Goal: Find specific page/section: Find specific page/section

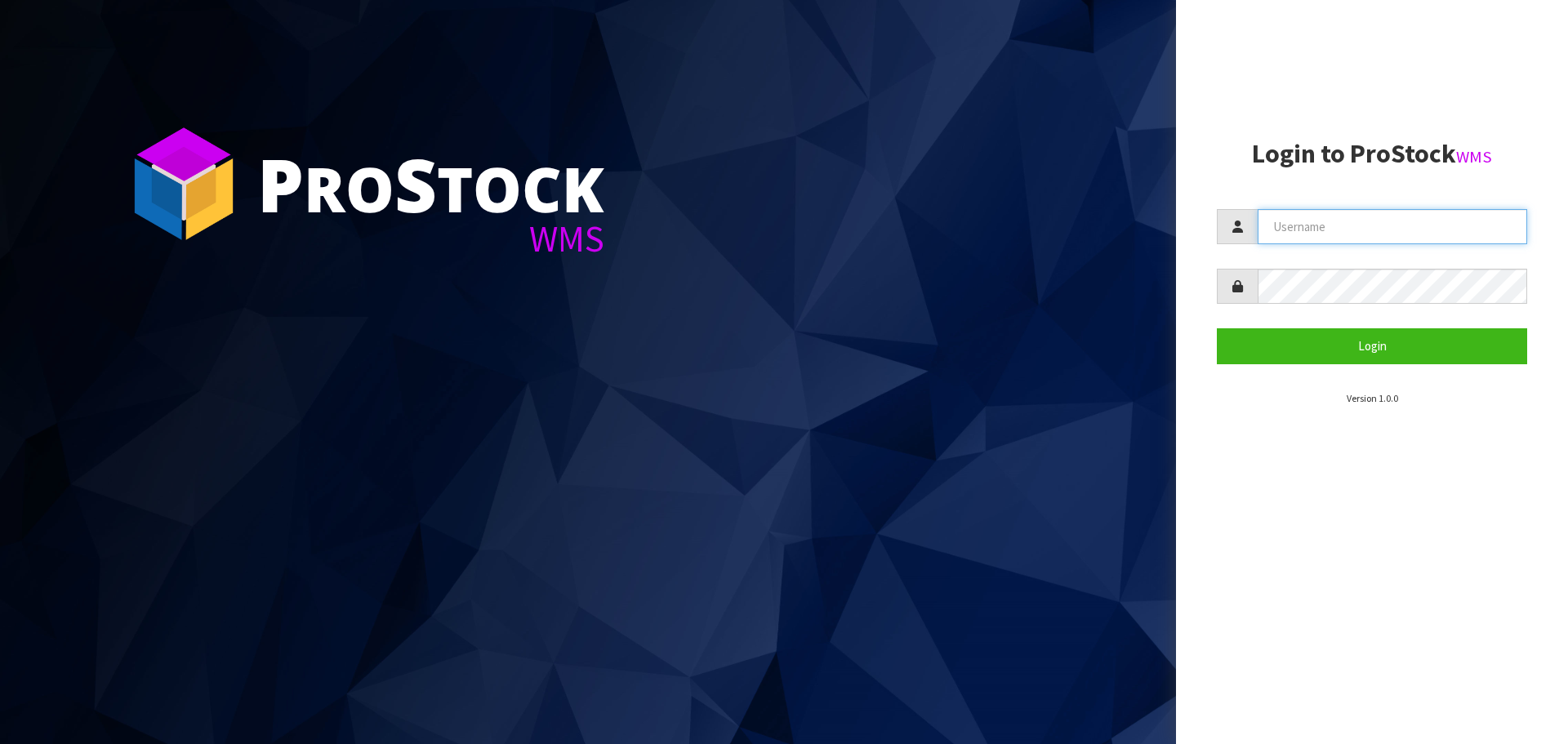
click at [1291, 227] on input "text" at bounding box center [1393, 227] width 269 height 35
type input "PACIFICBIOLOGICS"
click at [1217, 328] on button "Login" at bounding box center [1372, 346] width 310 height 35
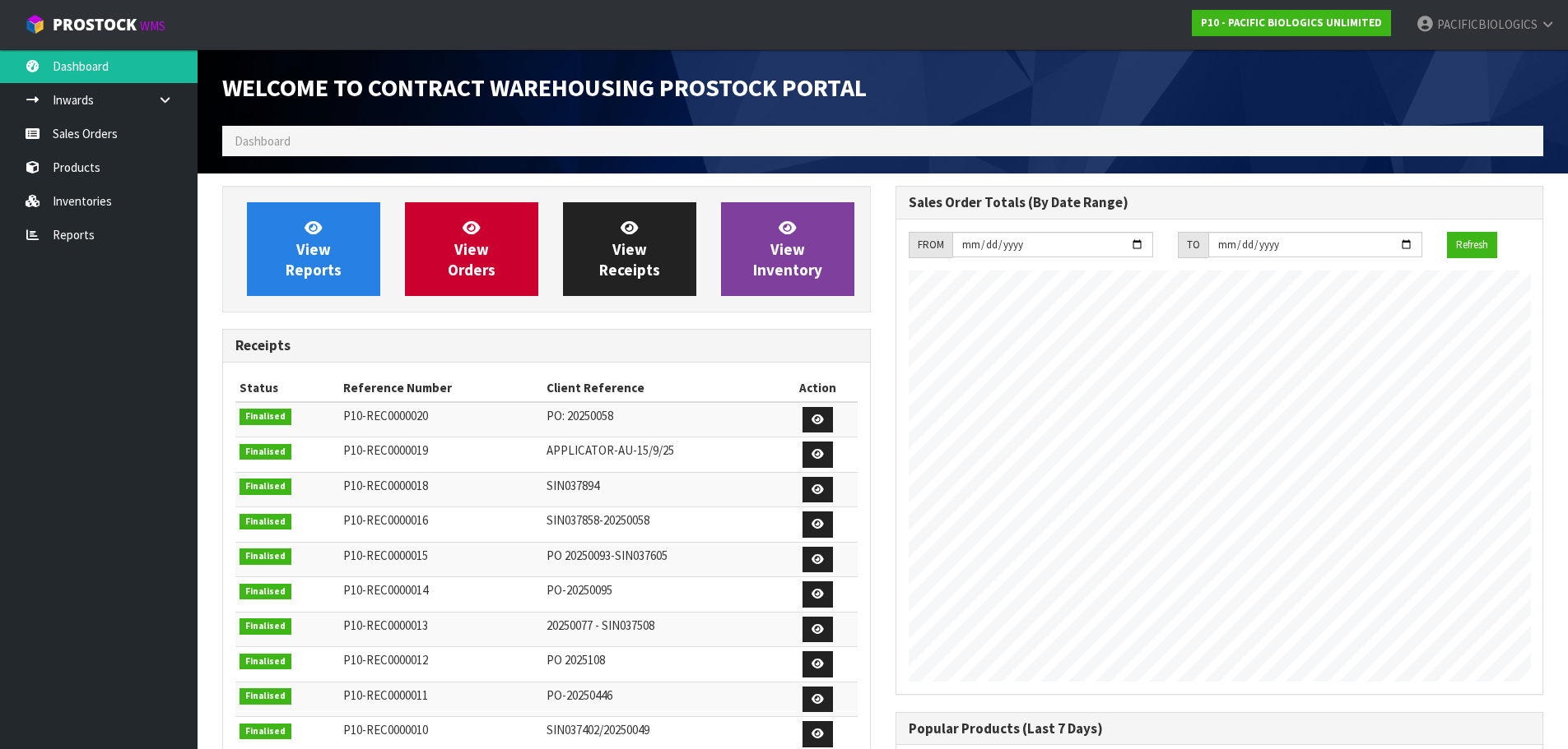
scroll to position [699, 672]
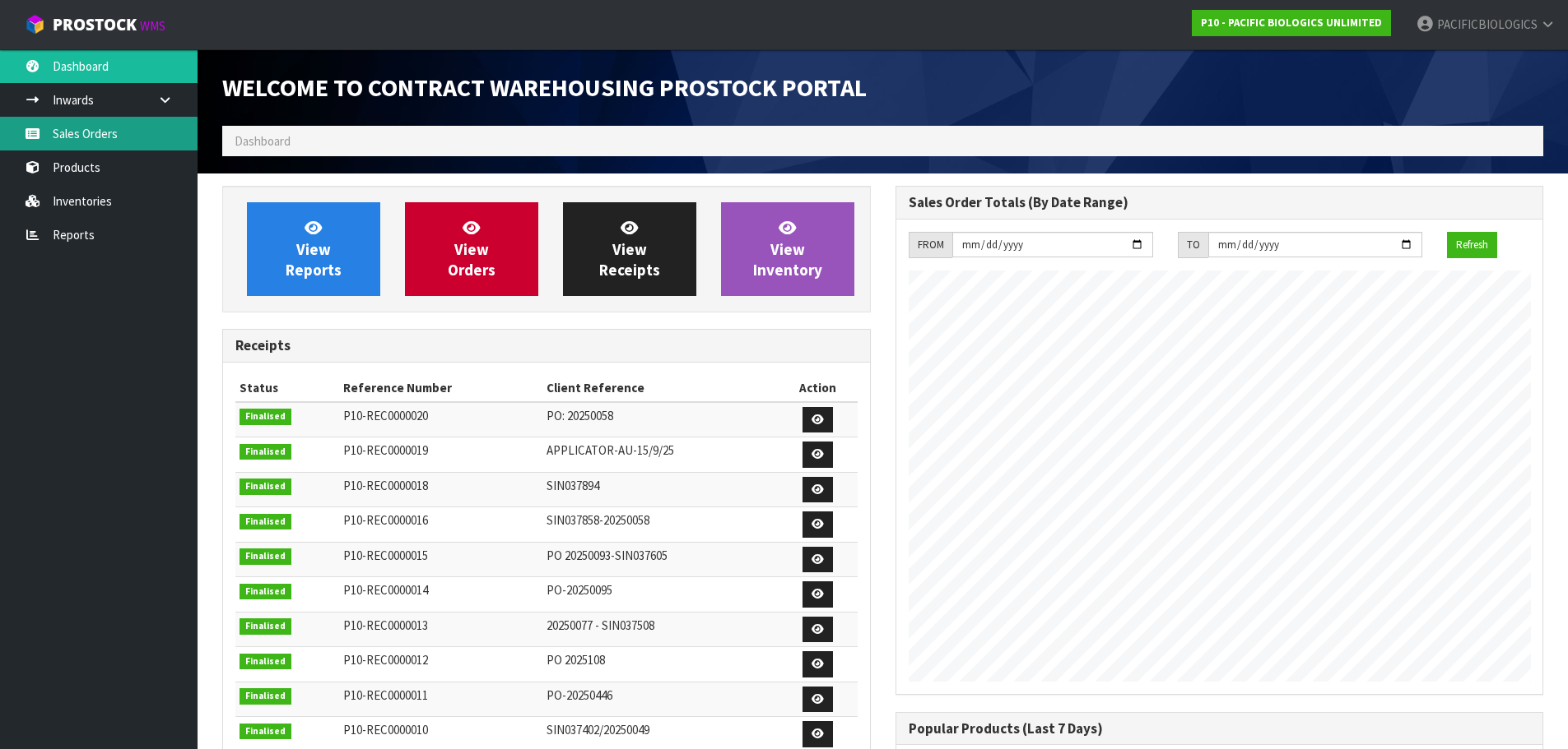
click at [110, 139] on link "Sales Orders" at bounding box center [99, 134] width 197 height 34
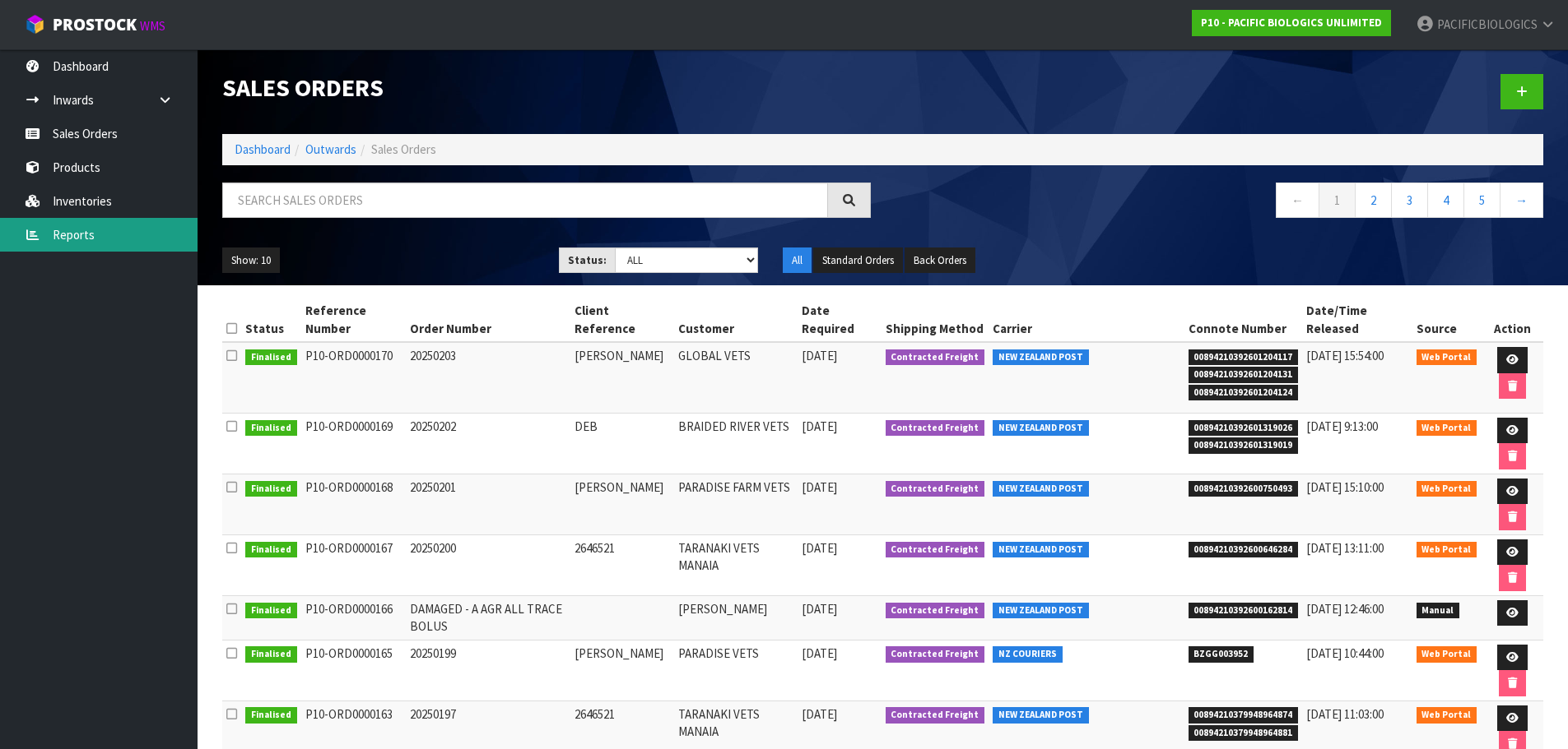
click at [98, 228] on link "Reports" at bounding box center [99, 234] width 197 height 34
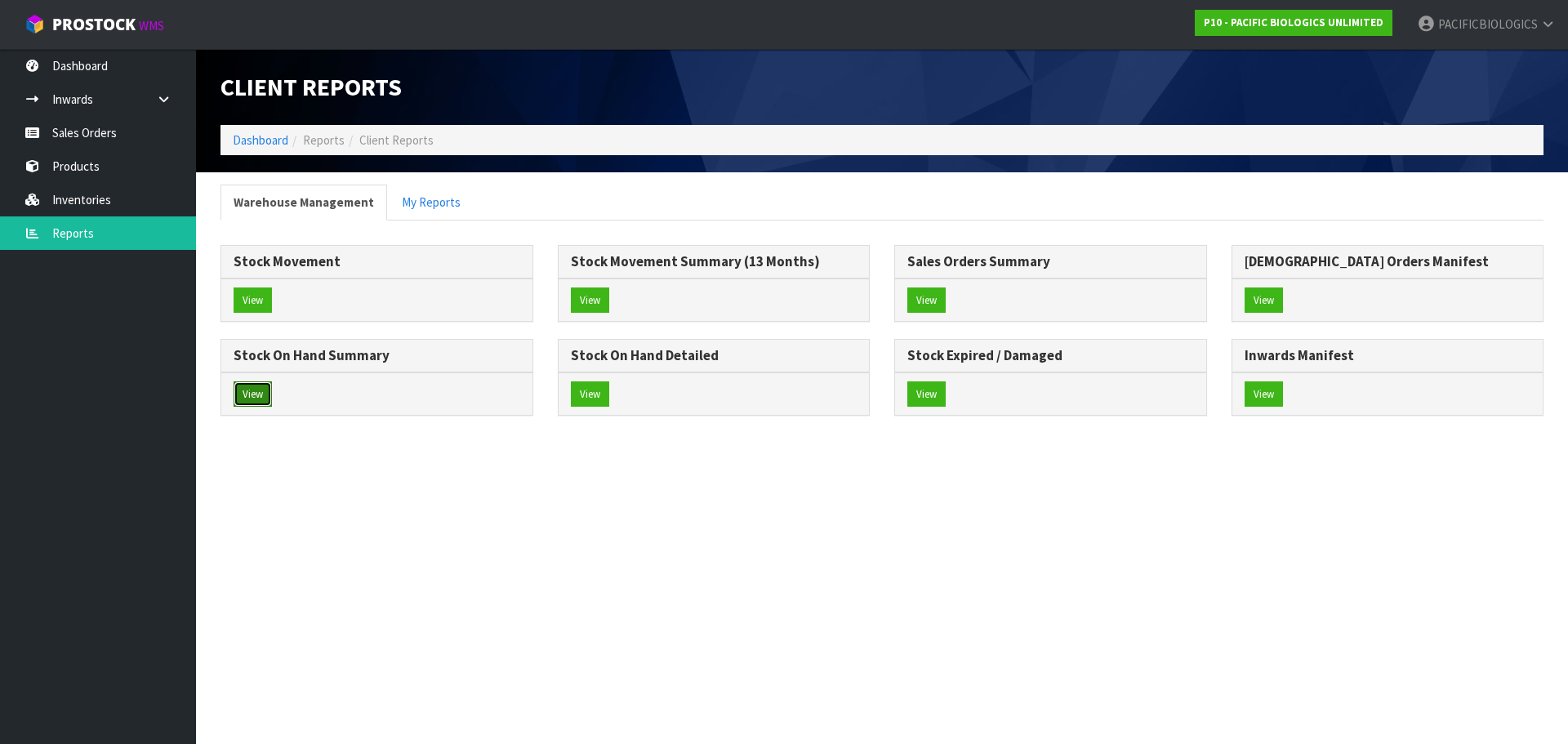
click at [263, 391] on button "View" at bounding box center [253, 394] width 39 height 26
